Goal: Download file/media

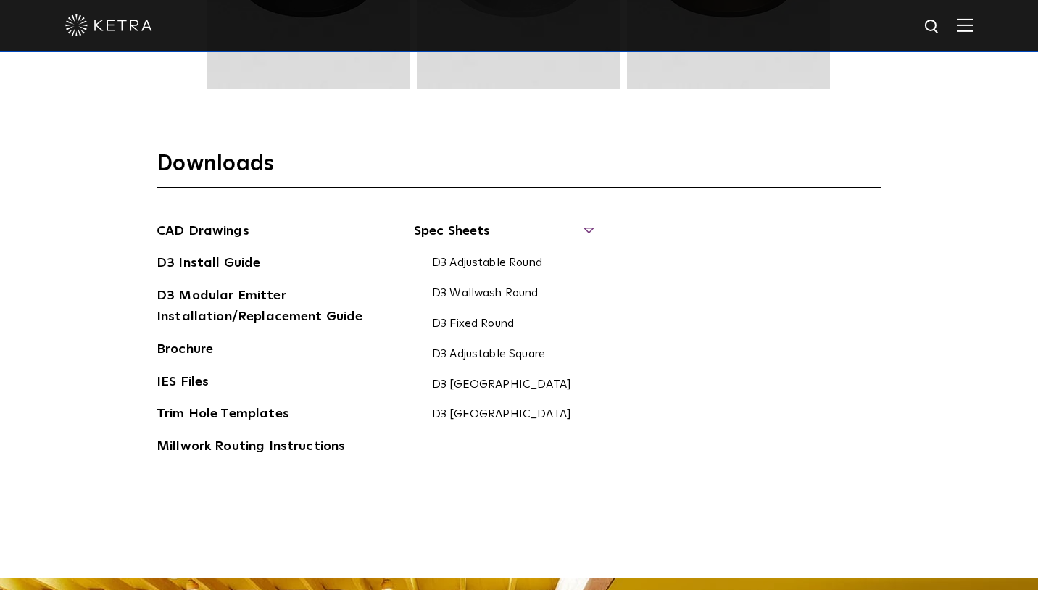
scroll to position [2183, 0]
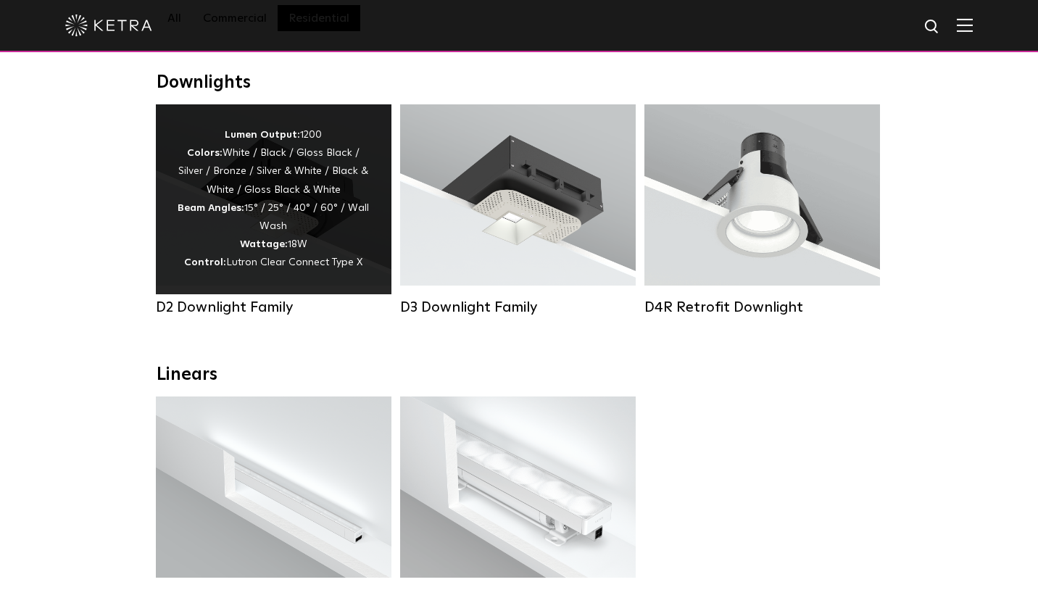
click at [258, 310] on div "D2 Downlight Family" at bounding box center [274, 307] width 236 height 17
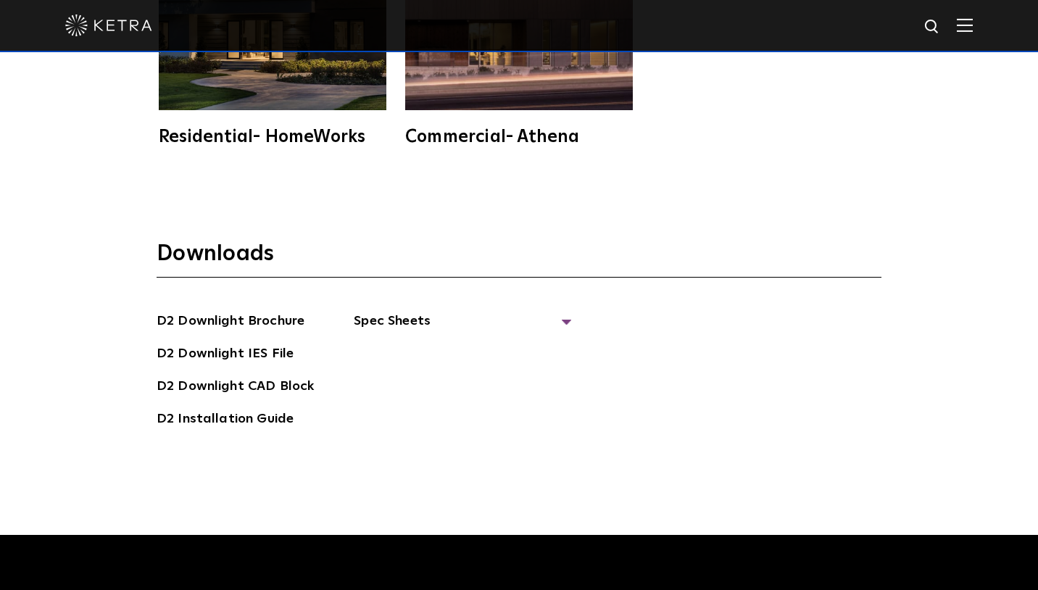
scroll to position [3823, 0]
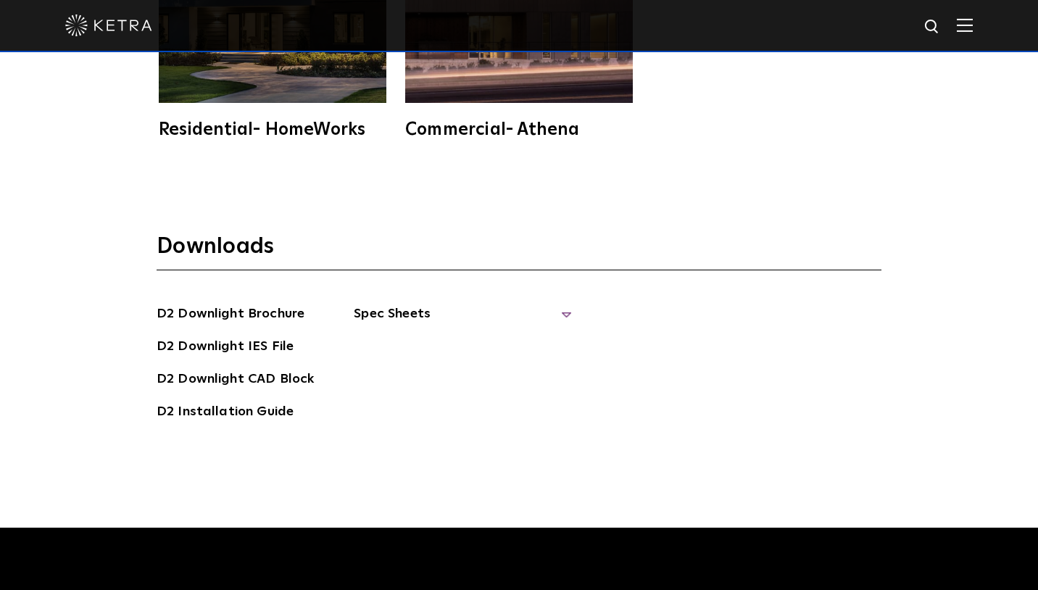
click at [564, 304] on span "Spec Sheets" at bounding box center [463, 320] width 218 height 32
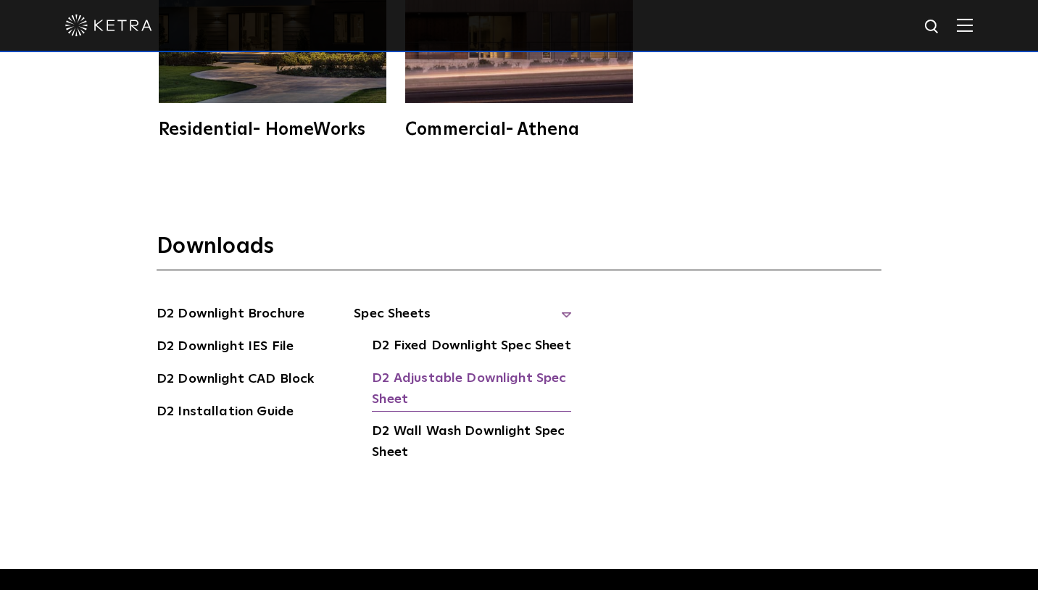
click at [521, 368] on link "D2 Adjustable Downlight Spec Sheet" at bounding box center [471, 390] width 199 height 44
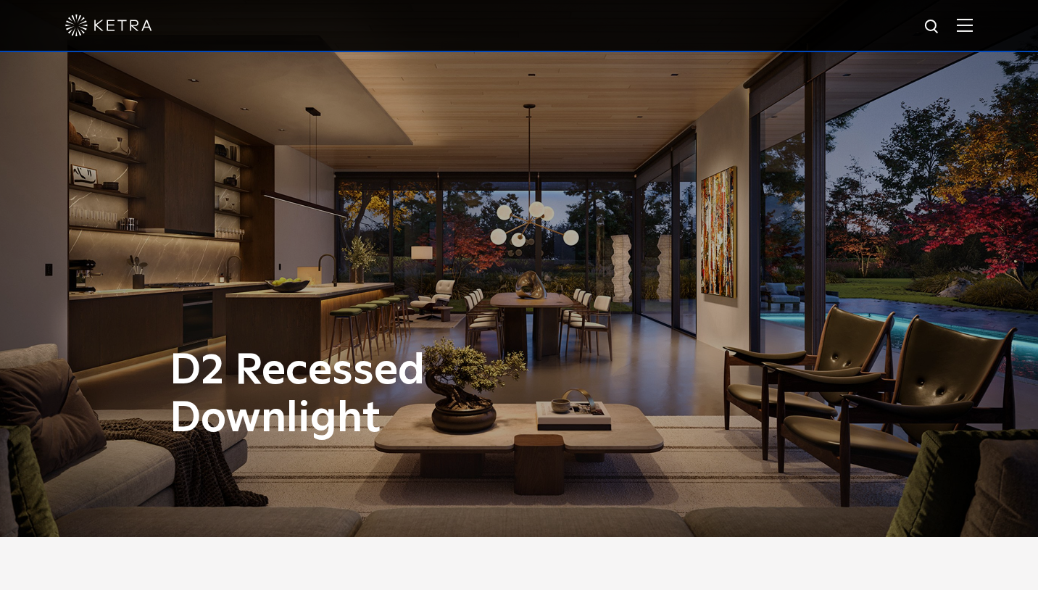
scroll to position [0, 0]
